Goal: Find specific page/section: Find specific page/section

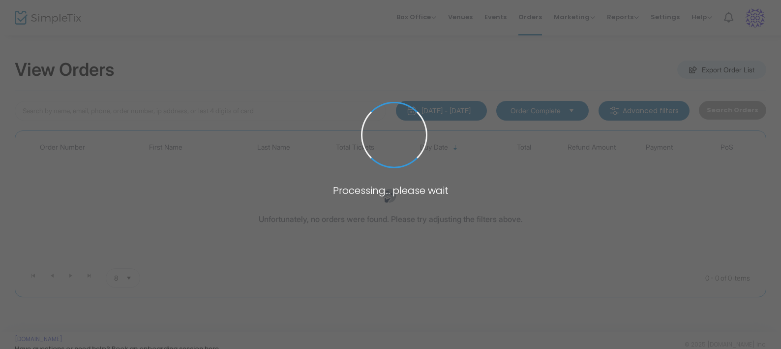
type input "[PERSON_NAME]"
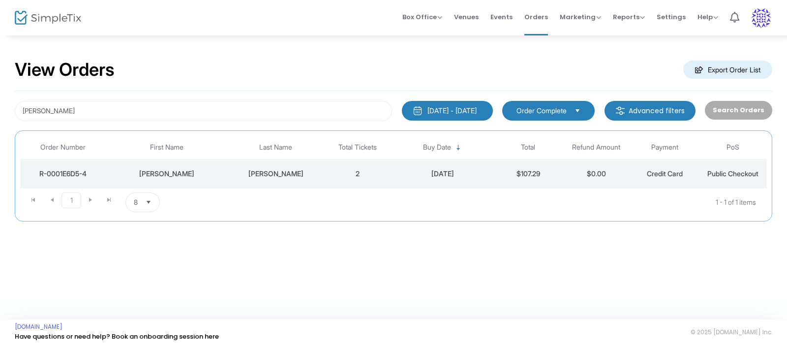
click at [169, 177] on div "[PERSON_NAME]" at bounding box center [167, 174] width 118 height 10
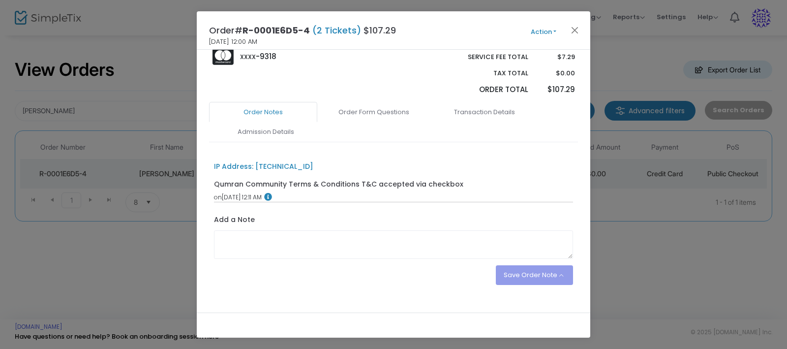
scroll to position [231, 0]
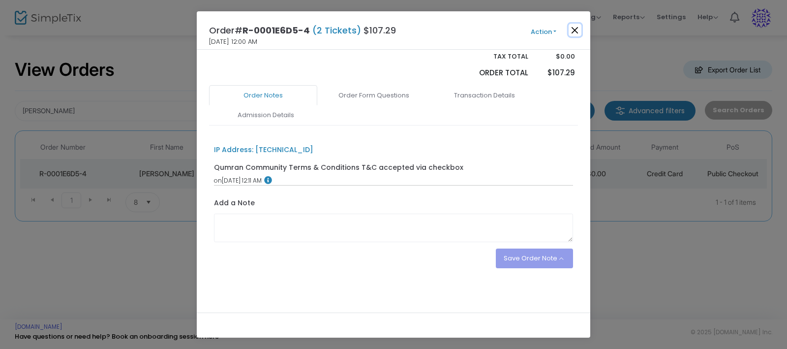
click at [576, 31] on button "Close" at bounding box center [575, 30] width 13 height 13
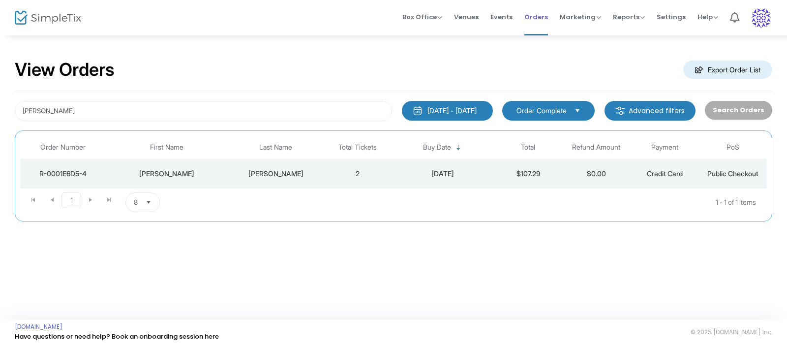
click at [540, 16] on span "Orders" at bounding box center [536, 16] width 24 height 25
click at [534, 13] on span "Orders" at bounding box center [536, 16] width 24 height 25
click at [538, 23] on span "Orders" at bounding box center [536, 16] width 24 height 25
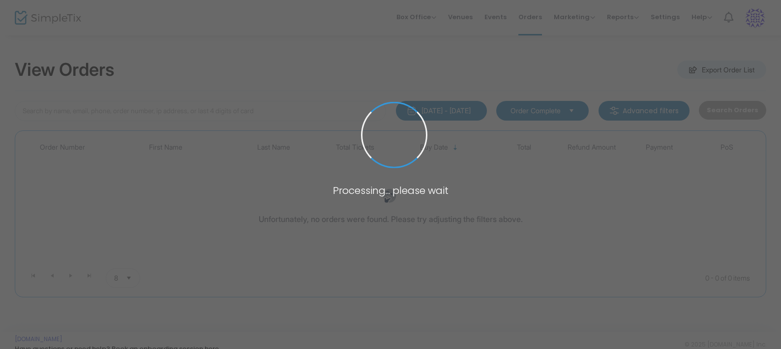
type input "[PERSON_NAME]"
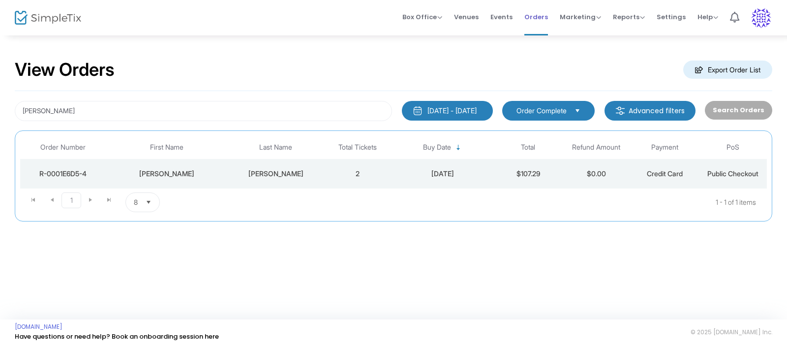
click at [539, 20] on span "Orders" at bounding box center [536, 16] width 24 height 25
click at [493, 11] on li "Events" at bounding box center [502, 17] width 34 height 35
click at [501, 18] on span "Events" at bounding box center [502, 16] width 22 height 25
